Goal: Entertainment & Leisure: Consume media (video, audio)

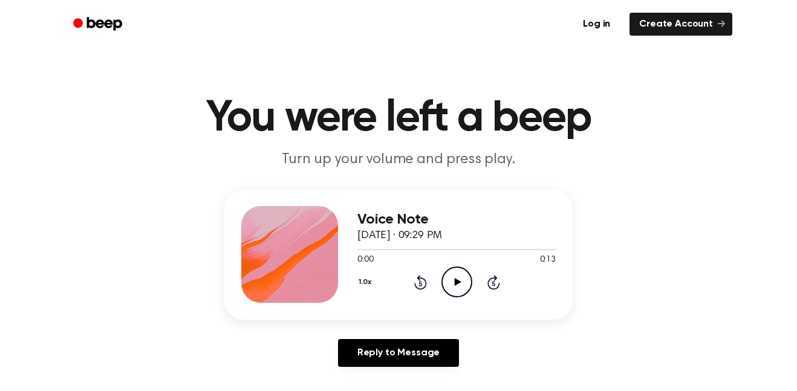
scroll to position [50, 0]
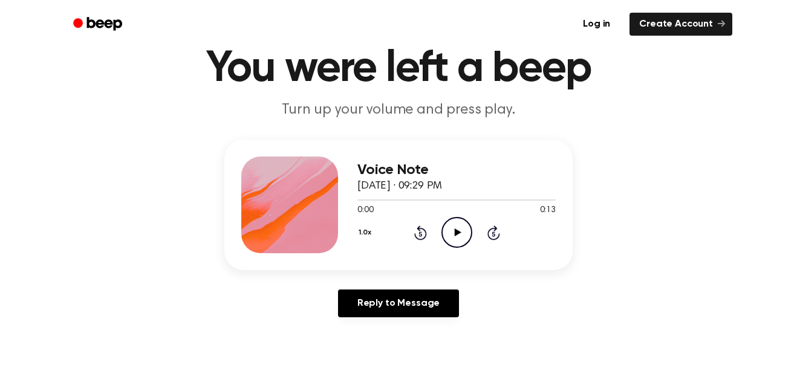
click at [446, 235] on icon "Play Audio" at bounding box center [456, 232] width 31 height 31
click at [452, 230] on icon "Play Audio" at bounding box center [456, 232] width 31 height 31
click at [453, 225] on icon "Play Audio" at bounding box center [456, 232] width 31 height 31
click at [451, 231] on icon "Play Audio" at bounding box center [456, 232] width 31 height 31
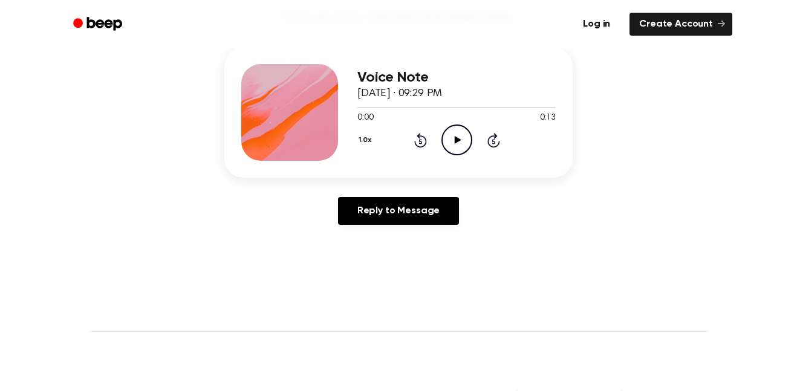
scroll to position [143, 0]
click at [458, 151] on icon "Play Audio" at bounding box center [456, 139] width 31 height 31
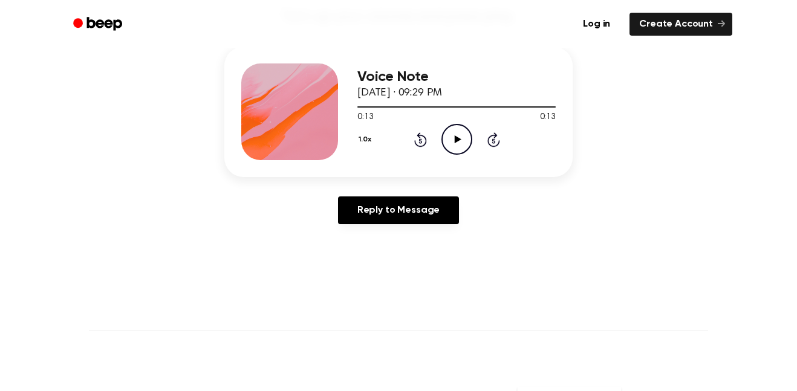
click at [449, 143] on icon "Play Audio" at bounding box center [456, 139] width 31 height 31
click at [459, 141] on icon "Play Audio" at bounding box center [456, 139] width 31 height 31
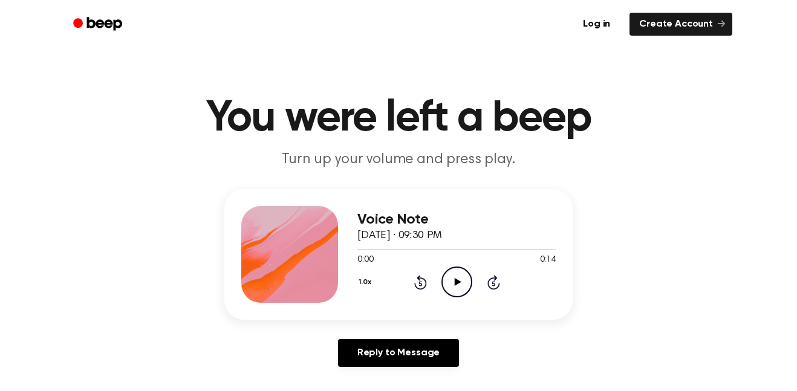
click at [451, 278] on icon "Play Audio" at bounding box center [456, 282] width 31 height 31
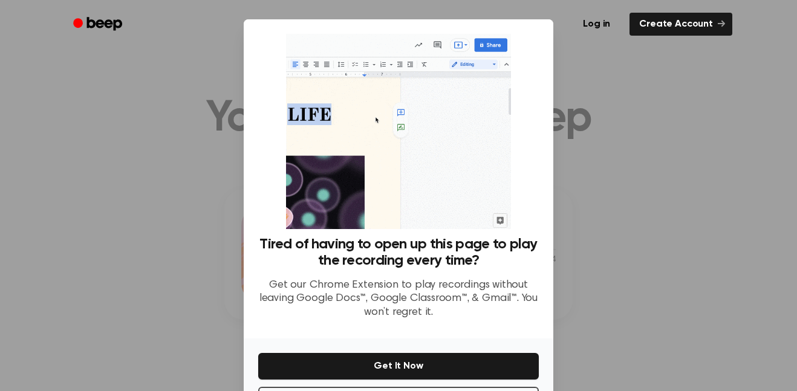
click at [597, 225] on div at bounding box center [398, 195] width 797 height 391
click at [659, 48] on div "Log in Create Account" at bounding box center [398, 24] width 667 height 48
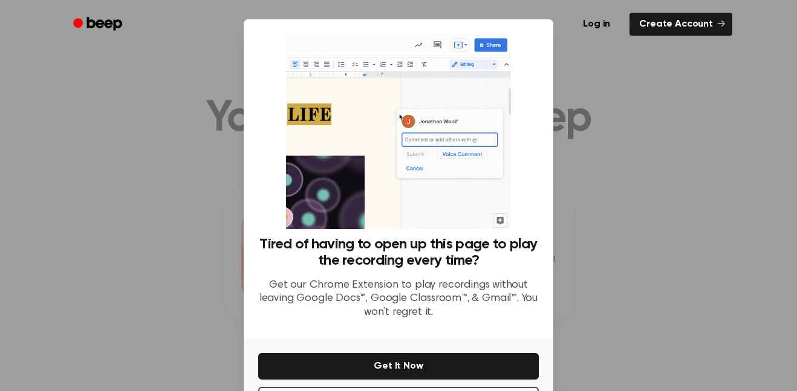
scroll to position [49, 0]
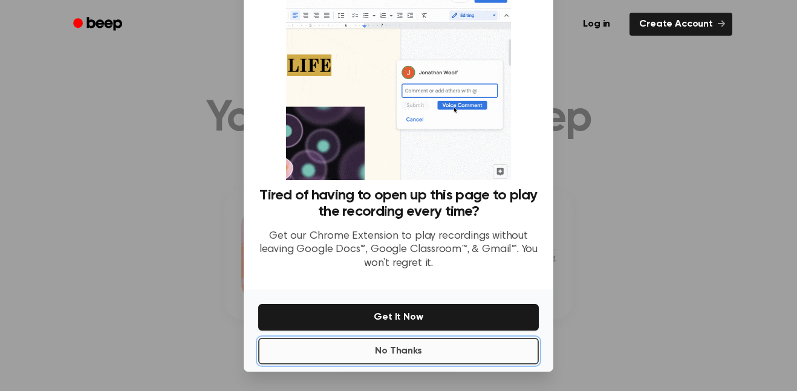
click at [445, 355] on button "No Thanks" at bounding box center [398, 351] width 280 height 27
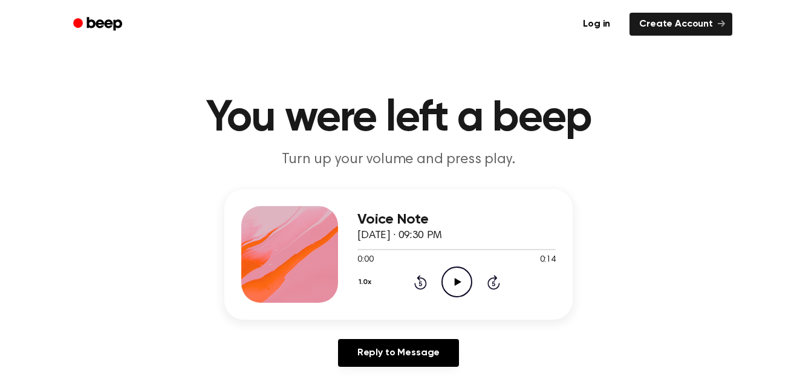
click at [466, 273] on icon "Play Audio" at bounding box center [456, 282] width 31 height 31
click at [454, 284] on icon at bounding box center [457, 282] width 7 height 8
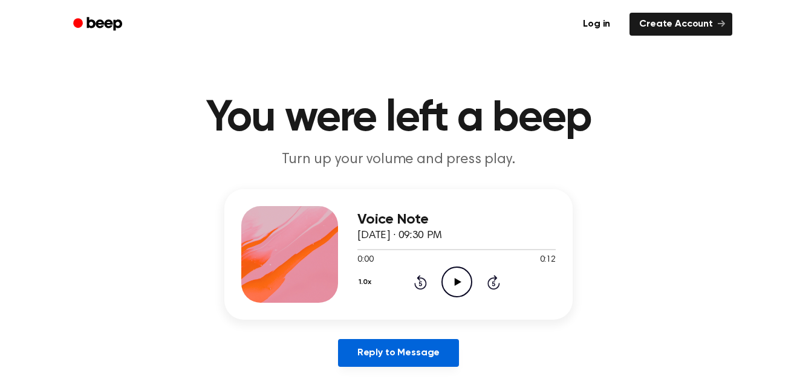
click at [403, 362] on link "Reply to Message" at bounding box center [398, 353] width 121 height 28
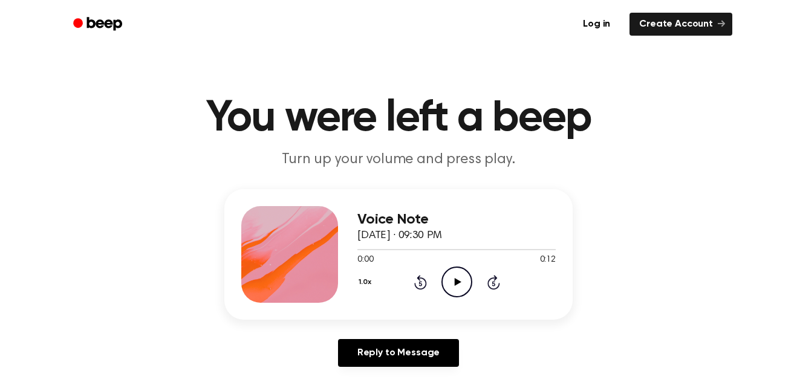
click at [455, 286] on icon "Play Audio" at bounding box center [456, 282] width 31 height 31
click at [461, 277] on icon "Play Audio" at bounding box center [456, 282] width 31 height 31
click at [442, 281] on circle at bounding box center [457, 282] width 30 height 30
click at [461, 279] on icon "Play Audio" at bounding box center [456, 282] width 31 height 31
click at [439, 278] on div "1.0x Rewind 5 seconds Play Audio Skip 5 seconds" at bounding box center [456, 282] width 198 height 31
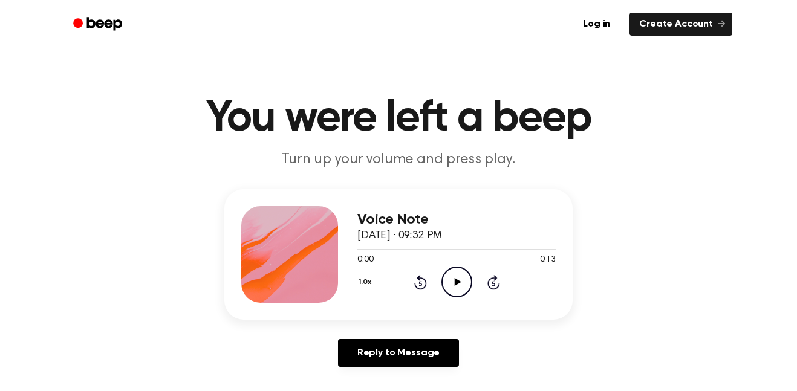
click at [444, 280] on icon "Play Audio" at bounding box center [456, 282] width 31 height 31
click at [449, 277] on icon "Play Audio" at bounding box center [456, 282] width 31 height 31
click at [463, 280] on icon "Play Audio" at bounding box center [456, 282] width 31 height 31
click at [455, 272] on icon "Play Audio" at bounding box center [456, 282] width 31 height 31
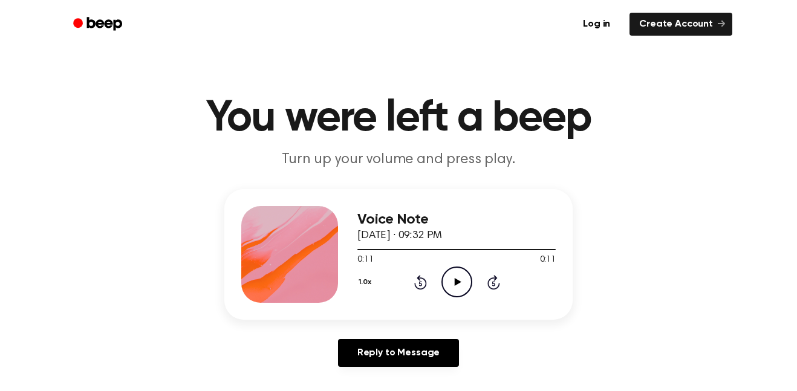
click at [454, 282] on icon "Play Audio" at bounding box center [456, 282] width 31 height 31
click at [461, 278] on icon "Play Audio" at bounding box center [456, 282] width 31 height 31
click at [461, 273] on icon "Play Audio" at bounding box center [456, 282] width 31 height 31
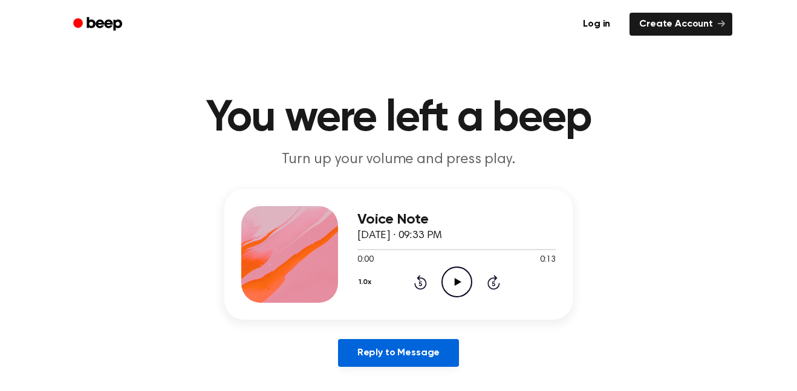
click at [409, 349] on link "Reply to Message" at bounding box center [398, 353] width 121 height 28
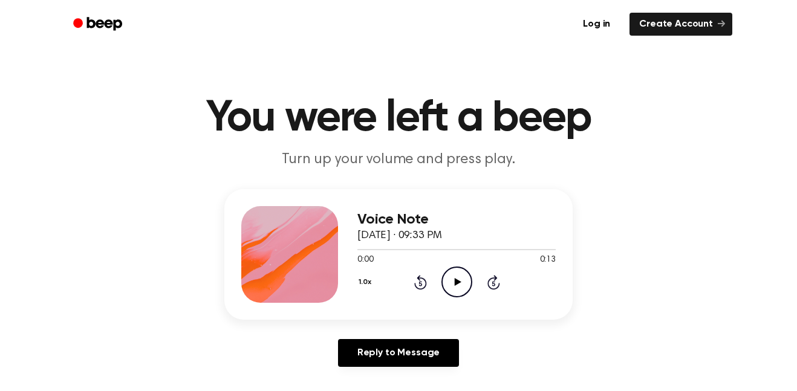
click at [463, 272] on icon "Play Audio" at bounding box center [456, 282] width 31 height 31
click at [454, 281] on icon "Play Audio" at bounding box center [456, 282] width 31 height 31
